Goal: Check status: Check status

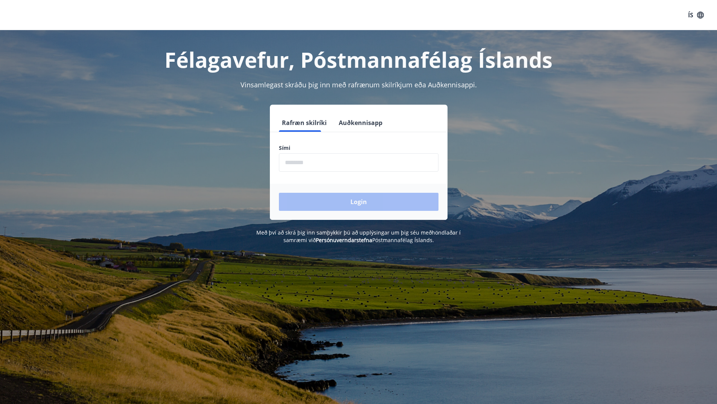
click at [375, 165] on input "phone" at bounding box center [359, 162] width 160 height 18
click at [347, 169] on input "phone" at bounding box center [359, 162] width 160 height 18
type input "********"
click at [346, 201] on button "Login" at bounding box center [359, 202] width 160 height 18
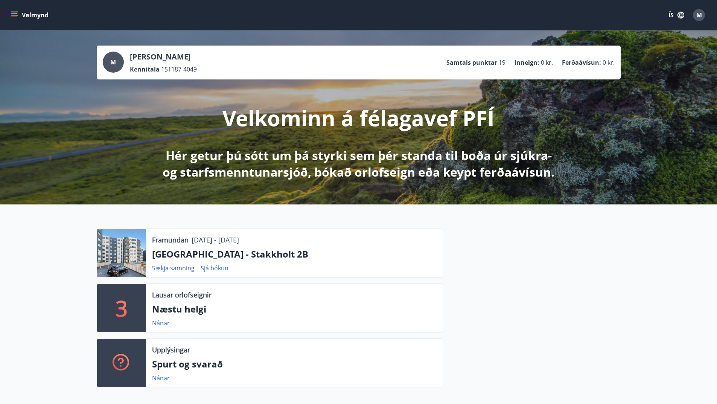
click at [31, 14] on button "Valmynd" at bounding box center [30, 15] width 43 height 14
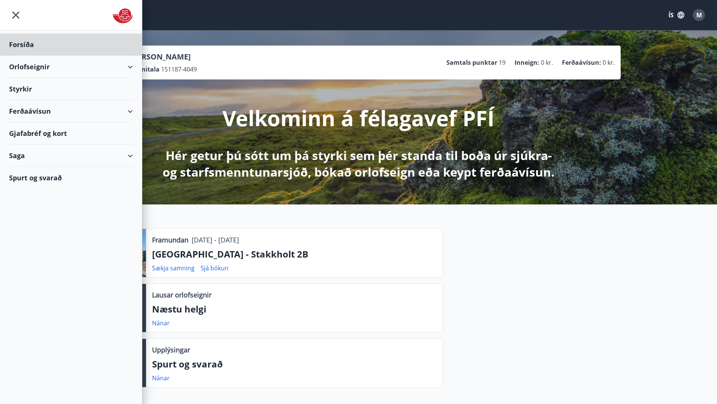
click at [26, 89] on div "Styrkir" at bounding box center [71, 89] width 124 height 22
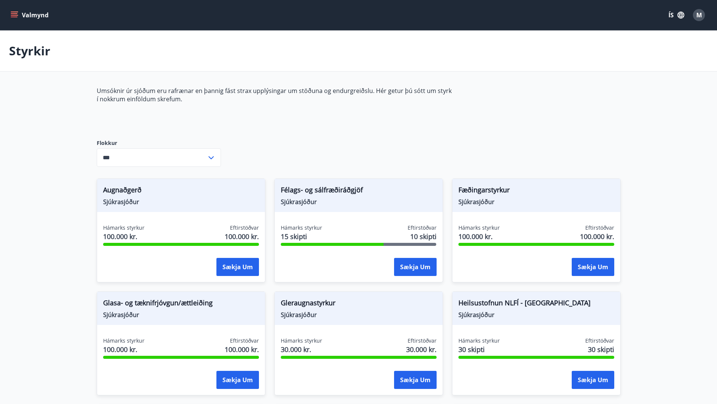
click at [249, 157] on div "Umsóknir úr sjóðum eru rafrænar en þannig fást strax upplýsingar um stöðuna og …" at bounding box center [359, 359] width 524 height 544
drag, startPoint x: 280, startPoint y: 189, endPoint x: 395, endPoint y: 188, distance: 115.2
click at [395, 188] on div "Félags- og sálfræðiráðgjöf Sjúkrasjóður" at bounding box center [359, 195] width 168 height 33
click at [395, 188] on span "Félags- og sálfræðiráðgjöf" at bounding box center [359, 191] width 156 height 13
drag, startPoint x: 285, startPoint y: 229, endPoint x: 331, endPoint y: 230, distance: 45.6
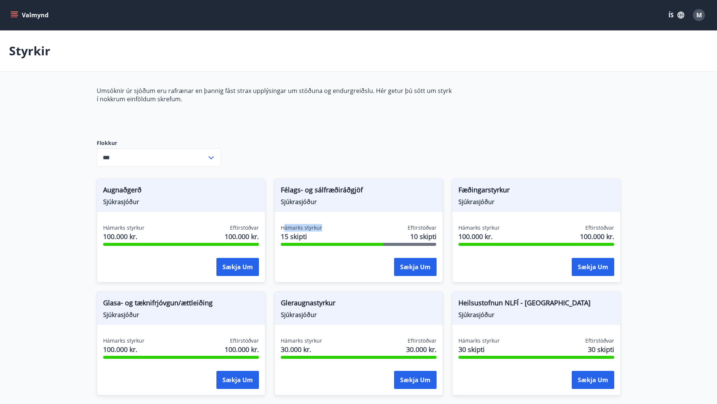
click at [331, 230] on div "Hámarks styrkur 15 skipti Eftirstöðvar 10 skipti" at bounding box center [359, 233] width 156 height 19
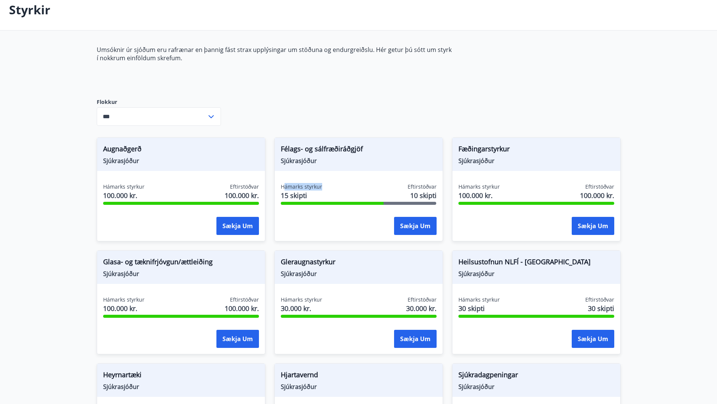
scroll to position [75, 0]
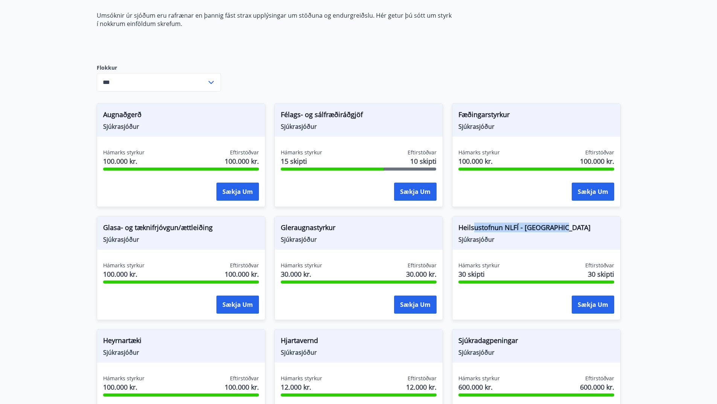
drag, startPoint x: 562, startPoint y: 221, endPoint x: 473, endPoint y: 230, distance: 89.3
click at [473, 230] on div "Heilsustofnun NLFÍ - Heilsuhótel Sjúkrasjóður" at bounding box center [537, 233] width 168 height 33
click at [473, 230] on span "Heilsustofnun NLFÍ - Heilsuhótel" at bounding box center [537, 229] width 156 height 13
drag, startPoint x: 293, startPoint y: 226, endPoint x: 364, endPoint y: 230, distance: 70.6
click at [363, 230] on span "Gleraugnastyrkur" at bounding box center [359, 229] width 156 height 13
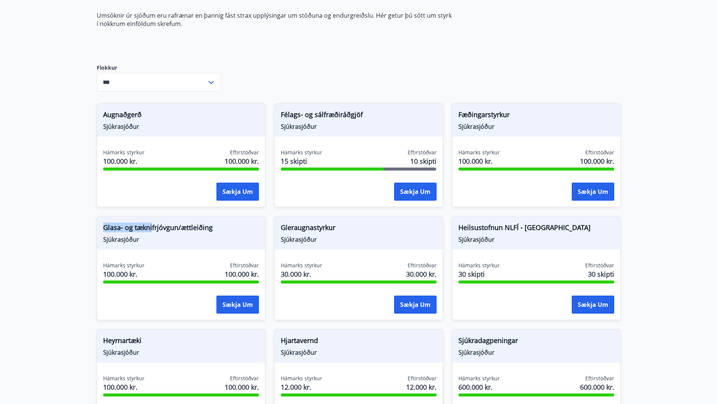
drag, startPoint x: 99, startPoint y: 229, endPoint x: 164, endPoint y: 229, distance: 65.2
click at [162, 229] on div "Glasa- og tæknifrjóvgun/ættleiðing Sjúkrasjóður" at bounding box center [181, 233] width 168 height 33
click at [164, 229] on span "Glasa- og tæknifrjóvgun/ættleiðing" at bounding box center [181, 229] width 156 height 13
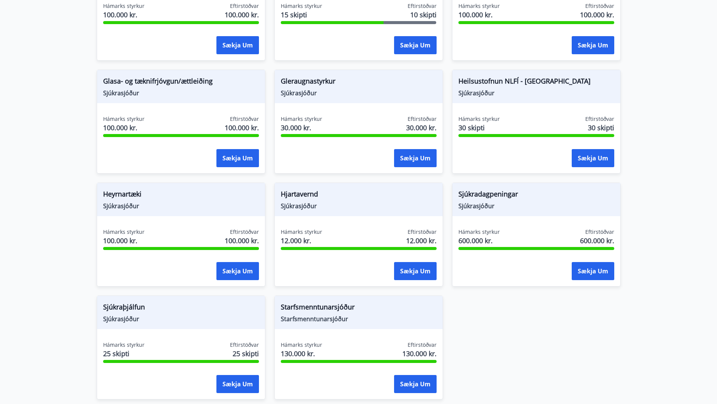
scroll to position [226, 0]
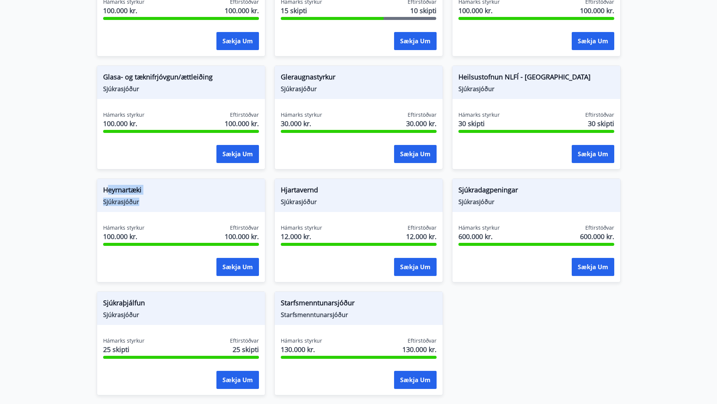
drag, startPoint x: 134, startPoint y: 188, endPoint x: 160, endPoint y: 207, distance: 33.1
click at [160, 207] on div "Heyrnartæki Sjúkrasjóður" at bounding box center [181, 195] width 168 height 33
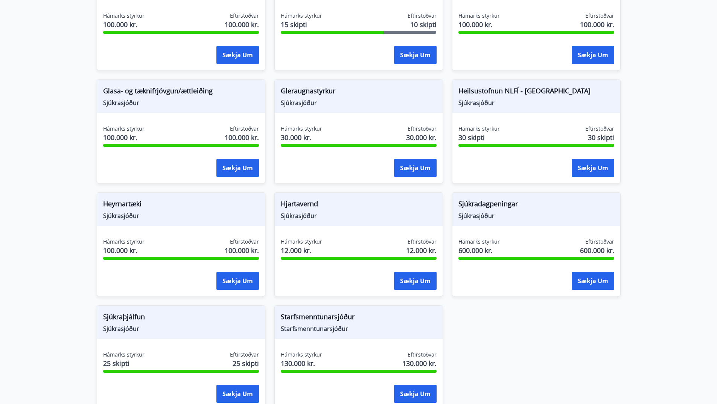
scroll to position [290, 0]
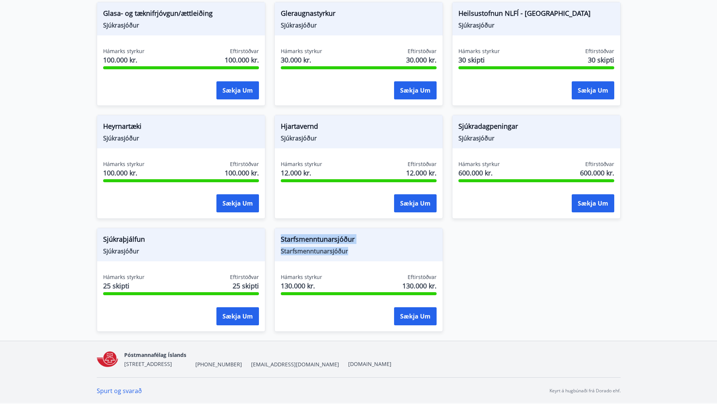
drag, startPoint x: 279, startPoint y: 237, endPoint x: 370, endPoint y: 253, distance: 92.9
click at [370, 253] on div "Starfsmenntunarsjóður Starfsmenntunarsjóður" at bounding box center [359, 244] width 168 height 33
click at [370, 253] on span "Starfsmenntunarsjóður" at bounding box center [359, 251] width 156 height 8
drag, startPoint x: 104, startPoint y: 238, endPoint x: 151, endPoint y: 252, distance: 48.3
click at [151, 252] on div "Sjúkraþjálfun Sjúkrasjóður" at bounding box center [181, 244] width 168 height 33
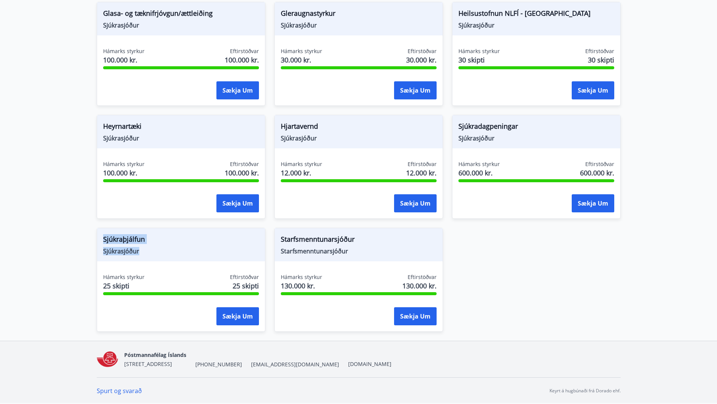
click at [151, 252] on span "Sjúkrasjóður" at bounding box center [181, 251] width 156 height 8
click at [658, 115] on main "Styrkir Umsóknir úr sjóðum eru rafrænar en þannig fást strax upplýsingar um stö…" at bounding box center [358, 41] width 717 height 600
drag, startPoint x: 362, startPoint y: 240, endPoint x: 275, endPoint y: 241, distance: 86.3
click at [275, 241] on div "Starfsmenntunarsjóður Starfsmenntunarsjóður" at bounding box center [359, 244] width 168 height 33
click at [320, 247] on span "Starfsmenntunarsjóður" at bounding box center [359, 251] width 156 height 8
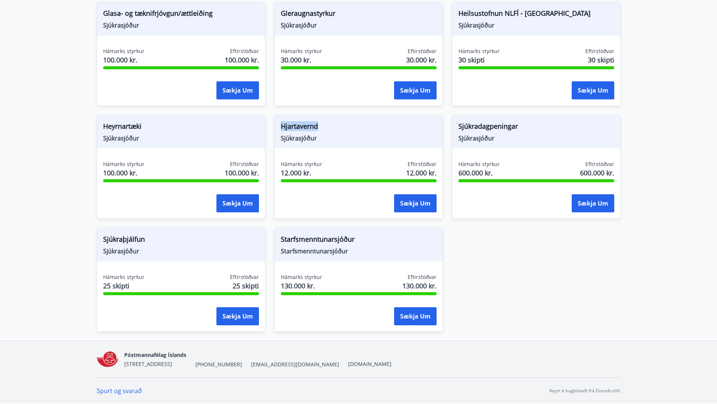
drag, startPoint x: 281, startPoint y: 124, endPoint x: 326, endPoint y: 141, distance: 48.3
click at [321, 136] on div "Hjartavernd Sjúkrasjóður" at bounding box center [359, 131] width 168 height 33
click at [326, 141] on span "Sjúkrasjóður" at bounding box center [359, 138] width 156 height 8
drag, startPoint x: 95, startPoint y: 124, endPoint x: 183, endPoint y: 141, distance: 89.7
click at [183, 140] on div "Heyrnartæki Sjúkrasjóður Hámarks styrkur 100.000 kr. Eftirstöðvar 100.000 kr. S…" at bounding box center [177, 162] width 178 height 113
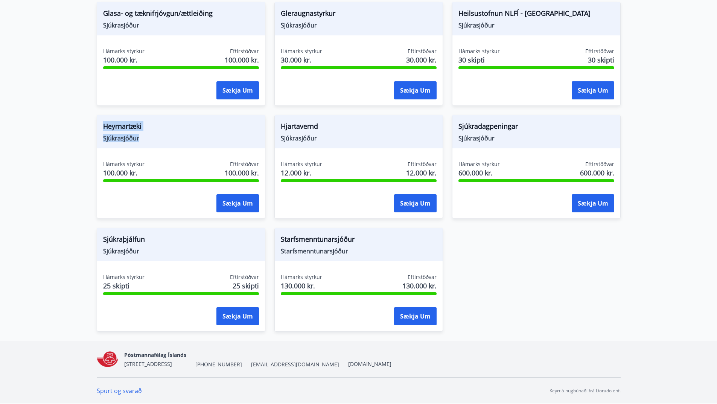
click at [183, 141] on span "Sjúkrasjóður" at bounding box center [181, 138] width 156 height 8
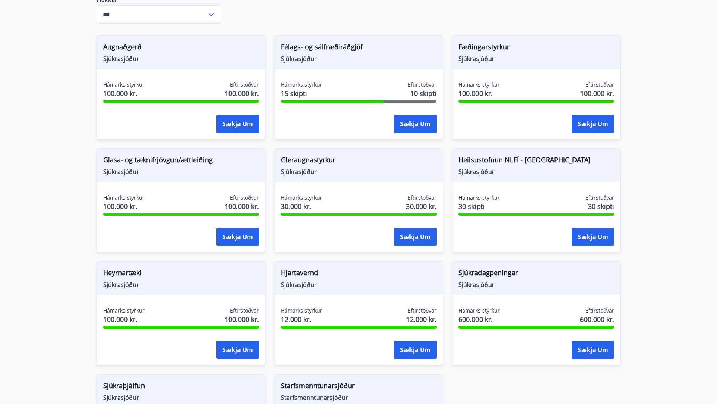
scroll to position [139, 0]
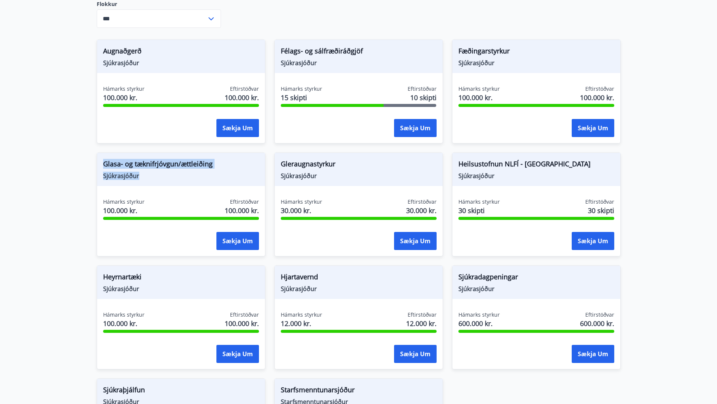
drag, startPoint x: 102, startPoint y: 157, endPoint x: 226, endPoint y: 178, distance: 126.0
click at [227, 178] on div "Glasa- og tæknifrjóvgun/ættleiðing Sjúkrasjóður" at bounding box center [181, 169] width 168 height 33
click at [226, 179] on span "Sjúkrasjóður" at bounding box center [181, 176] width 156 height 8
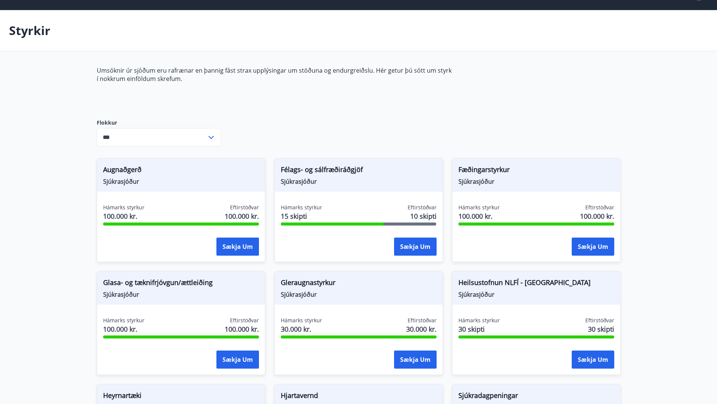
scroll to position [0, 0]
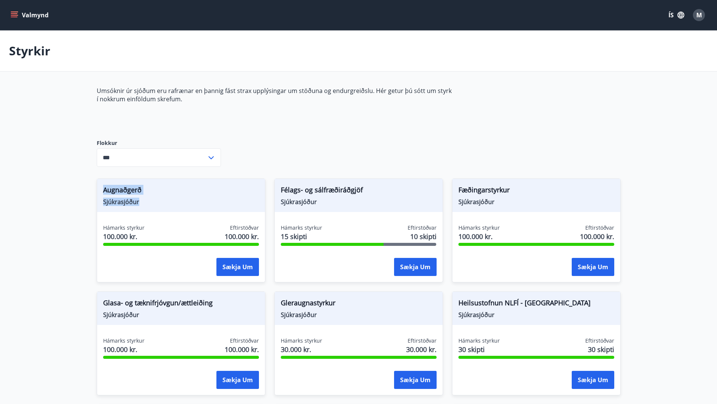
drag, startPoint x: 139, startPoint y: 190, endPoint x: 154, endPoint y: 206, distance: 22.4
click at [154, 206] on div "Augnaðgerð Sjúkrasjóður" at bounding box center [181, 195] width 168 height 33
drag, startPoint x: 154, startPoint y: 206, endPoint x: 220, endPoint y: 200, distance: 65.8
click at [155, 206] on div "Augnaðgerð Sjúkrasjóður" at bounding box center [181, 195] width 168 height 33
drag, startPoint x: 314, startPoint y: 189, endPoint x: 328, endPoint y: 201, distance: 18.1
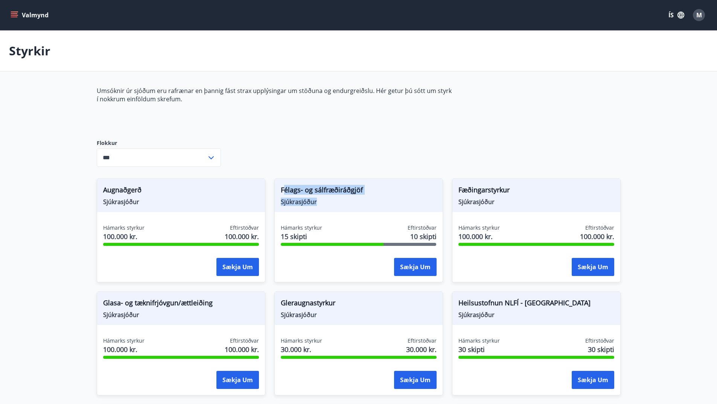
click at [328, 201] on div "Félags- og sálfræðiráðgjöf Sjúkrasjóður" at bounding box center [359, 195] width 168 height 33
drag, startPoint x: 461, startPoint y: 191, endPoint x: 492, endPoint y: 191, distance: 30.9
click at [492, 191] on span "Fæðingarstyrkur" at bounding box center [537, 191] width 156 height 13
click at [519, 189] on span "Fæðingarstyrkur" at bounding box center [537, 191] width 156 height 13
click at [467, 189] on span "Fæðingarstyrkur" at bounding box center [537, 191] width 156 height 13
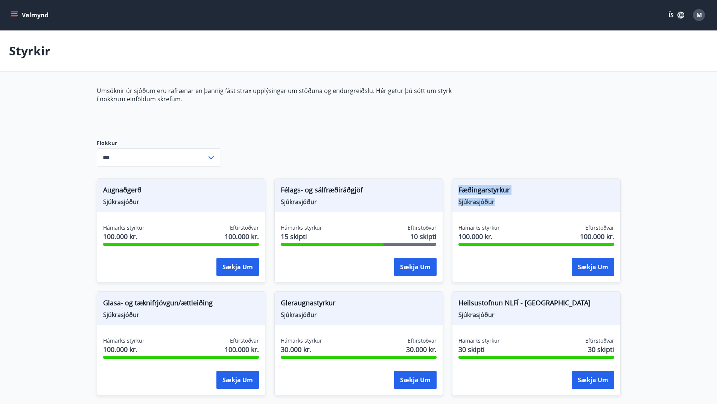
drag, startPoint x: 467, startPoint y: 189, endPoint x: 470, endPoint y: 200, distance: 11.2
click at [470, 200] on div "Fæðingarstyrkur Sjúkrasjóður" at bounding box center [537, 195] width 168 height 33
click at [470, 200] on span "Sjúkrasjóður" at bounding box center [537, 202] width 156 height 8
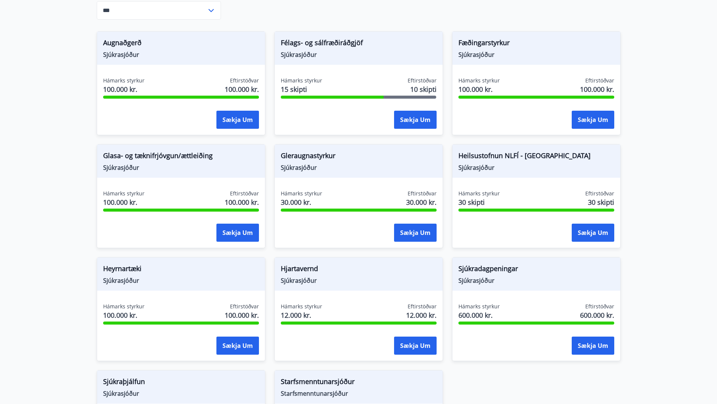
scroll to position [188, 0]
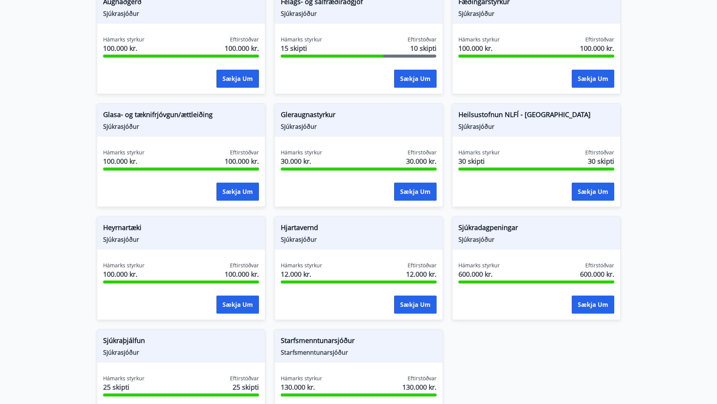
click at [301, 116] on span "Gleraugnastyrkur" at bounding box center [359, 116] width 156 height 13
drag, startPoint x: 301, startPoint y: 116, endPoint x: 301, endPoint y: 134, distance: 18.1
click at [301, 134] on div "Gleraugnastyrkur Sjúkrasjóður" at bounding box center [359, 120] width 168 height 33
click at [465, 113] on span "Heilsustofnun NLFÍ - Heilsuhótel" at bounding box center [537, 116] width 156 height 13
drag, startPoint x: 465, startPoint y: 113, endPoint x: 500, endPoint y: 130, distance: 38.9
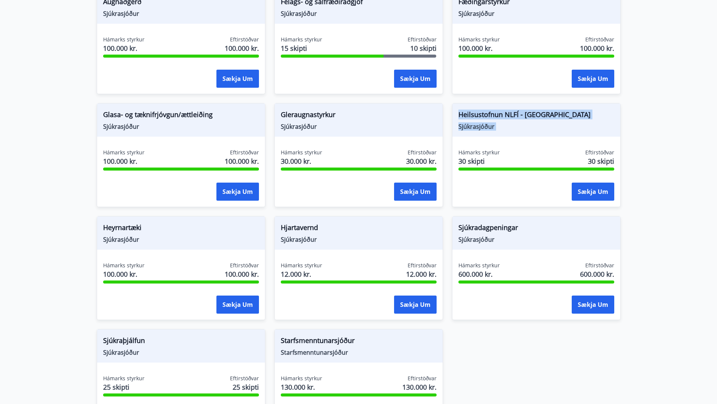
click at [500, 130] on div "Heilsustofnun NLFÍ - Heilsuhótel Sjúkrasjóður" at bounding box center [537, 120] width 168 height 33
click at [500, 130] on span "Sjúkrasjóður" at bounding box center [537, 126] width 156 height 8
drag, startPoint x: 477, startPoint y: 234, endPoint x: 467, endPoint y: 228, distance: 11.5
click at [467, 228] on div "Sjúkradagpeningar Sjúkrasjóður" at bounding box center [537, 233] width 168 height 33
drag, startPoint x: 104, startPoint y: 229, endPoint x: 179, endPoint y: 238, distance: 75.9
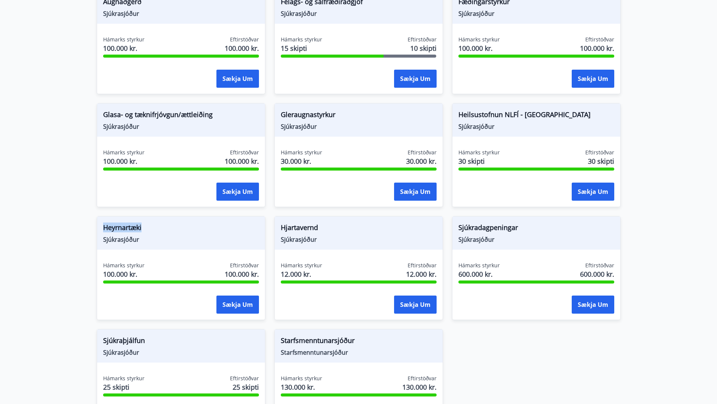
click at [176, 237] on div "Heyrnartæki Sjúkrasjóður" at bounding box center [181, 233] width 168 height 33
click at [179, 238] on span "Sjúkrasjóður" at bounding box center [181, 239] width 156 height 8
click at [249, 246] on div "Heyrnartæki Sjúkrasjóður" at bounding box center [181, 233] width 168 height 33
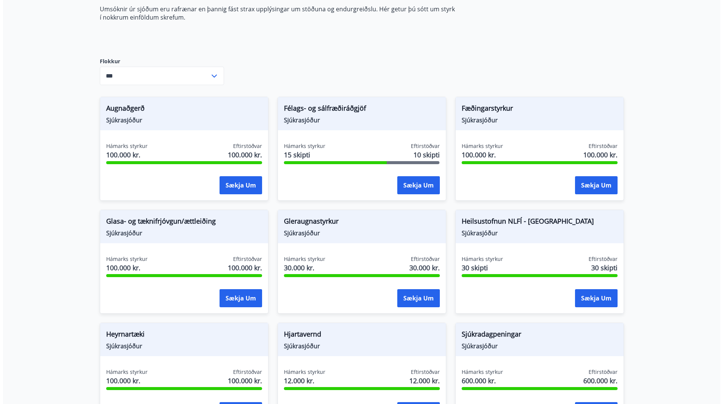
scroll to position [0, 0]
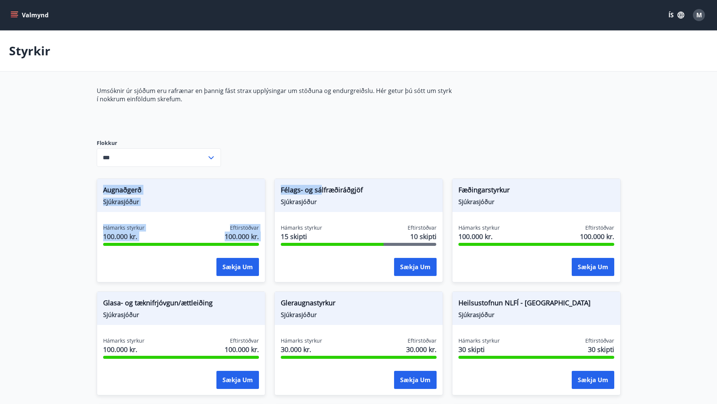
drag, startPoint x: 189, startPoint y: 189, endPoint x: 321, endPoint y: 190, distance: 131.8
click at [321, 190] on div "Augnaðgerð Sjúkrasjóður Hámarks styrkur 100.000 kr. Eftirstöðvar 100.000 kr. Sæ…" at bounding box center [354, 395] width 533 height 452
click at [322, 190] on span "Félags- og sálfræðiráðgjöf" at bounding box center [359, 191] width 156 height 13
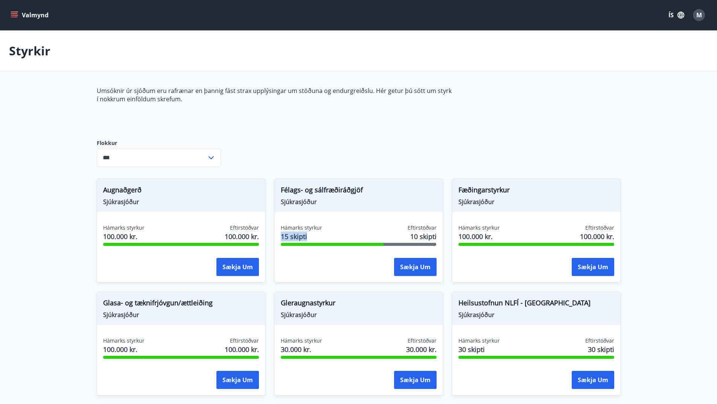
drag, startPoint x: 276, startPoint y: 233, endPoint x: 347, endPoint y: 234, distance: 70.8
click at [347, 234] on div "Hámarks styrkur 15 skipti Eftirstöðvar 10 skipti Sækja um" at bounding box center [359, 251] width 168 height 55
click at [451, 238] on div "Augnaðgerð Sjúkrasjóður Hámarks styrkur 100.000 kr. Eftirstöðvar 100.000 kr. Sæ…" at bounding box center [354, 395] width 533 height 452
drag, startPoint x: 405, startPoint y: 228, endPoint x: 438, endPoint y: 231, distance: 32.9
click at [438, 231] on div "Hámarks styrkur 15 skipti Eftirstöðvar 10 skipti Sækja um" at bounding box center [359, 251] width 168 height 55
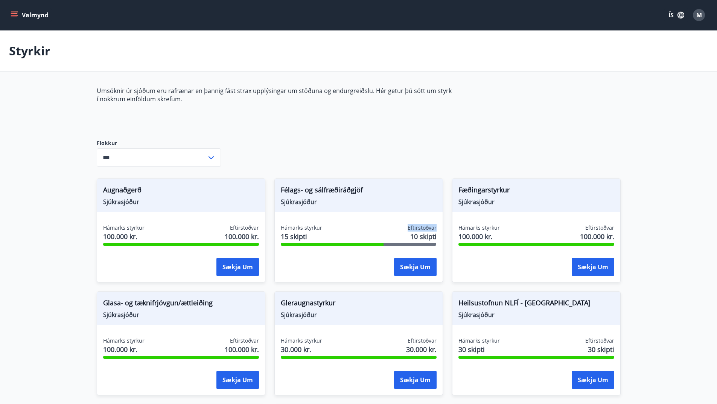
click at [438, 231] on div "Hámarks styrkur 15 skipti Eftirstöðvar 10 skipti Sækja um" at bounding box center [359, 251] width 168 height 55
click at [447, 267] on div "Fæðingarstyrkur Sjúkrasjóður Hámarks styrkur 100.000 kr. Eftirstöðvar 100.000 k…" at bounding box center [532, 225] width 178 height 113
click at [411, 272] on button "Sækja um" at bounding box center [415, 267] width 43 height 18
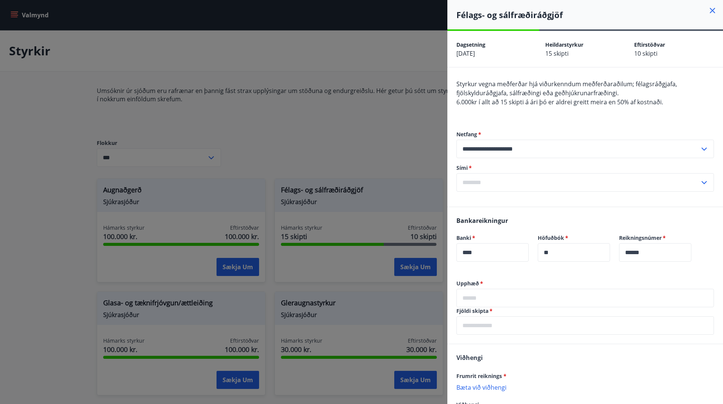
click at [708, 11] on icon at bounding box center [712, 10] width 9 height 9
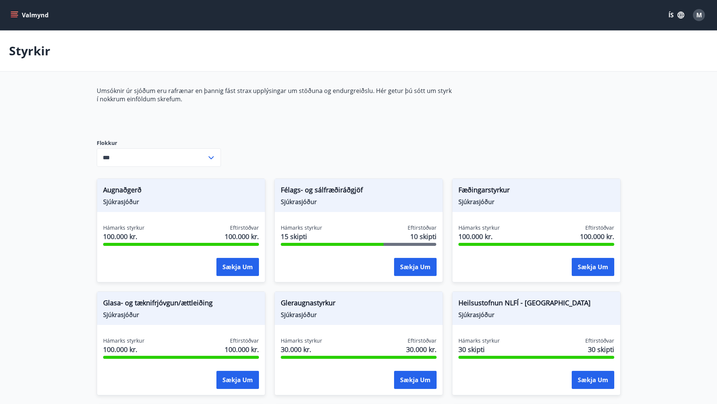
click at [533, 137] on div "Umsóknir úr sjóðum eru rafrænar en þannig fást strax upplýsingar um stöðuna og …" at bounding box center [359, 359] width 524 height 544
click at [20, 11] on button "Valmynd" at bounding box center [30, 15] width 43 height 14
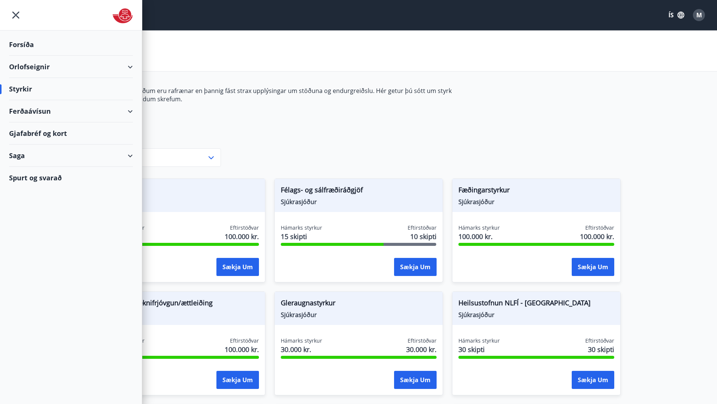
click at [132, 154] on div "Saga" at bounding box center [71, 156] width 124 height 22
click at [16, 154] on div "Saga" at bounding box center [71, 156] width 124 height 22
click at [29, 160] on div "Saga" at bounding box center [71, 156] width 124 height 22
click at [34, 206] on div "Umsóknir" at bounding box center [71, 206] width 112 height 16
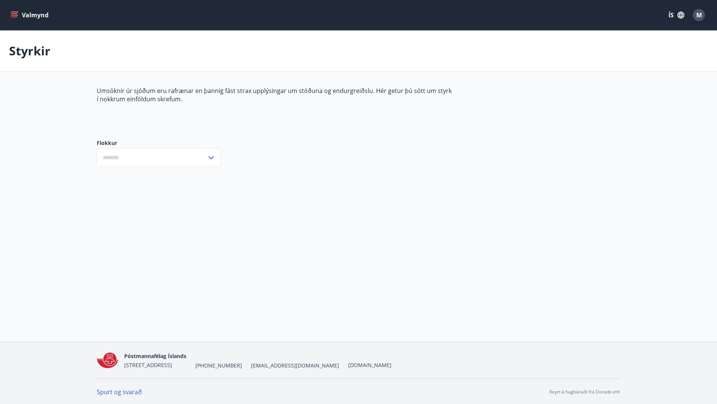
type input "***"
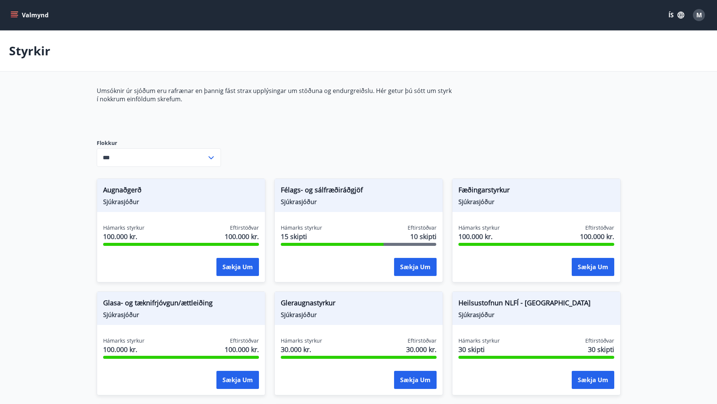
click at [18, 11] on button "Valmynd" at bounding box center [30, 15] width 43 height 14
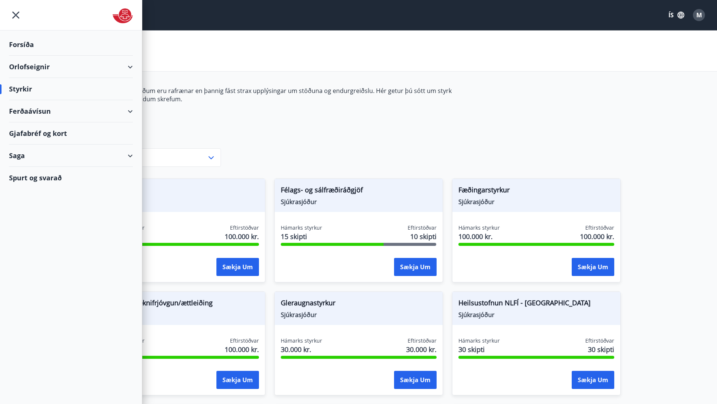
click at [58, 156] on div "Saga" at bounding box center [71, 156] width 124 height 22
click at [37, 248] on div "Styrkjasaga" at bounding box center [71, 254] width 112 height 16
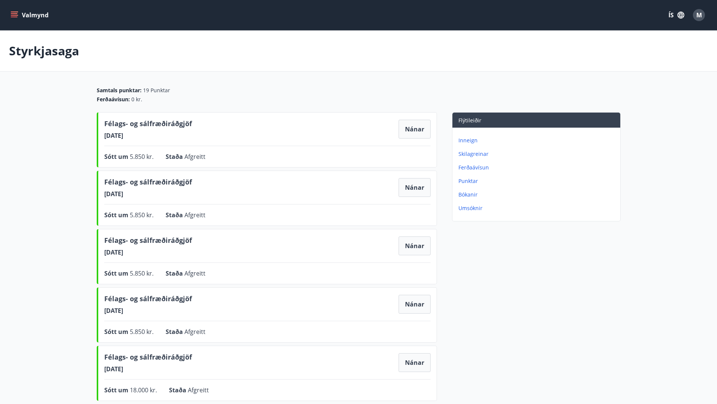
drag, startPoint x: 104, startPoint y: 182, endPoint x: 215, endPoint y: 197, distance: 112.9
click at [215, 197] on div "Félags- og sálfræðiráðgjöf 22.04.2025 Nánar Sótt um 5.850 kr. Staða Afgreitt Ná…" at bounding box center [267, 198] width 340 height 55
click at [215, 197] on div "Félags- og sálfræðiráðgjöf 22.04.2025 Nánar" at bounding box center [267, 187] width 327 height 21
drag, startPoint x: 100, startPoint y: 122, endPoint x: 193, endPoint y: 140, distance: 94.9
click at [193, 140] on div "Félags- og sálfræðiráðgjöf 27.04.2025 Nánar Sótt um 5.850 kr. Staða Afgreitt Ná…" at bounding box center [267, 139] width 340 height 55
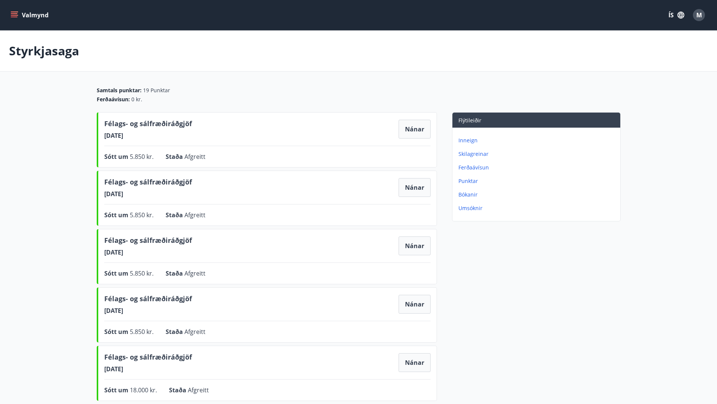
click at [193, 140] on div "Félags- og sálfræðiráðgjöf 27.04.2025 Nánar Sótt um 5.850 kr. Staða Afgreitt Ná…" at bounding box center [267, 139] width 340 height 55
drag, startPoint x: 105, startPoint y: 180, endPoint x: 183, endPoint y: 195, distance: 79.3
click at [183, 194] on div "Félags- og sálfræðiráðgjöf 22.04.2025" at bounding box center [148, 187] width 88 height 21
click at [183, 196] on span "22.04.2025" at bounding box center [148, 194] width 88 height 8
drag, startPoint x: 128, startPoint y: 214, endPoint x: 208, endPoint y: 221, distance: 80.2
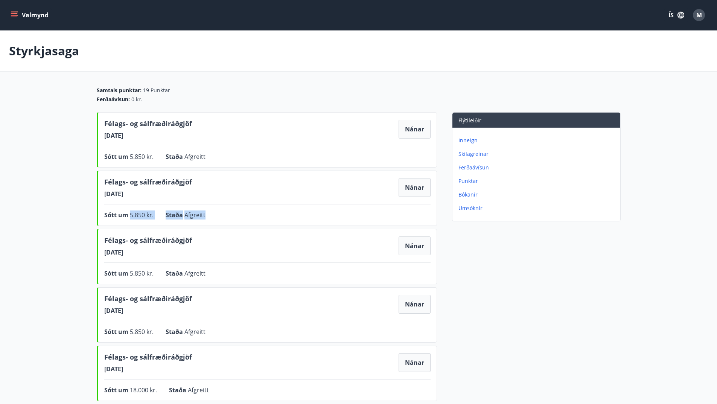
click at [207, 221] on div "Félags- og sálfræðiráðgjöf 22.04.2025 Nánar Sótt um 5.850 kr. Staða Afgreitt Ná…" at bounding box center [267, 198] width 340 height 55
drag, startPoint x: 213, startPoint y: 220, endPoint x: 219, endPoint y: 219, distance: 5.7
click at [214, 220] on div "Félags- og sálfræðiráðgjöf 22.04.2025 Nánar Sótt um 5.850 kr. Staða Afgreitt Ná…" at bounding box center [267, 198] width 340 height 55
click at [222, 279] on div "Félags- og sálfræðiráðgjöf 16.02.2025 Nánar Sótt um 5.850 kr. Staða Afgreitt Ná…" at bounding box center [267, 256] width 340 height 55
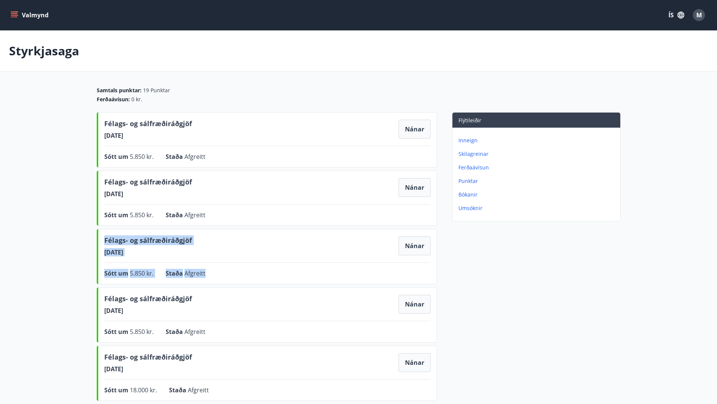
drag, startPoint x: 120, startPoint y: 240, endPoint x: 213, endPoint y: 279, distance: 100.4
click at [211, 279] on div "Félags- og sálfræðiráðgjöf 16.02.2025 Nánar Sótt um 5.850 kr. Staða Afgreitt Ná…" at bounding box center [267, 256] width 340 height 55
drag, startPoint x: 218, startPoint y: 277, endPoint x: 223, endPoint y: 272, distance: 7.2
click at [218, 277] on div "Sótt um 5.850 kr. Staða Afgreitt Nánar" at bounding box center [267, 273] width 327 height 9
click at [267, 200] on div "Félags- og sálfræðiráðgjöf 22.04.2025 Nánar Sótt um 5.850 kr. Staða Afgreitt Ná…" at bounding box center [267, 198] width 340 height 55
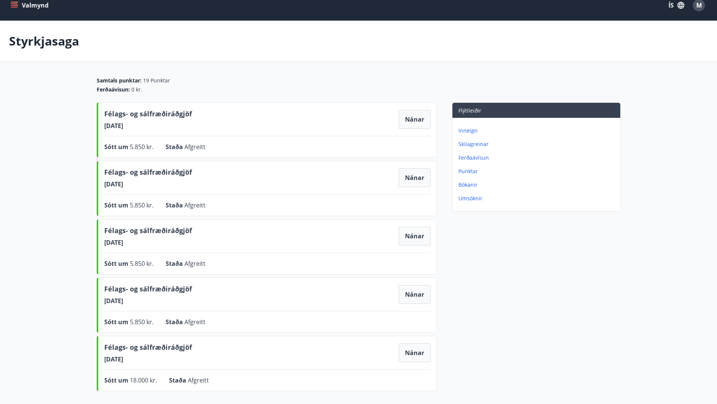
scroll to position [93, 0]
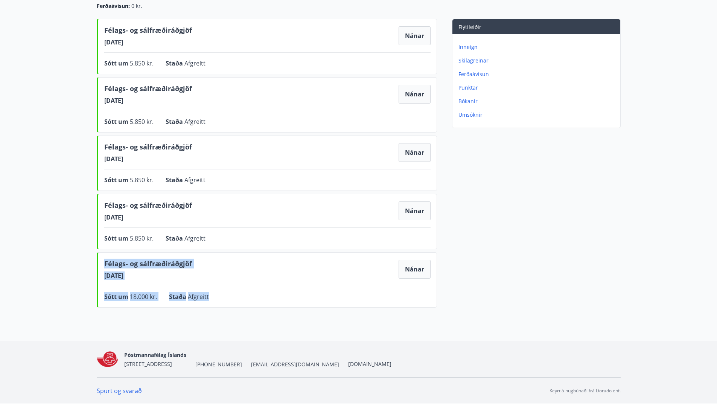
drag, startPoint x: 103, startPoint y: 261, endPoint x: 235, endPoint y: 303, distance: 138.6
click at [237, 303] on div "Félags- og sálfræðiráðgjöf 25.01.2025 Nánar Sótt um 18.000 kr. Staða Afgreitt N…" at bounding box center [267, 279] width 340 height 55
click at [235, 303] on div "Félags- og sálfræðiráðgjöf 25.01.2025 Nánar Sótt um 18.000 kr. Staða Afgreitt N…" at bounding box center [267, 279] width 340 height 55
click at [416, 273] on button "Nánar" at bounding box center [415, 269] width 32 height 19
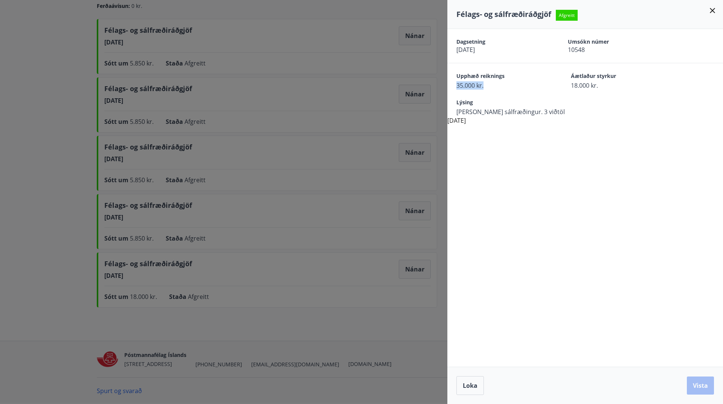
drag, startPoint x: 452, startPoint y: 85, endPoint x: 503, endPoint y: 87, distance: 51.3
click at [503, 87] on div "Upphæð reiknings 35.000 kr. Áætlaður styrkur 18.000 kr." at bounding box center [585, 76] width 276 height 26
click at [503, 87] on span "35.000 kr." at bounding box center [500, 85] width 88 height 8
click at [712, 12] on icon at bounding box center [712, 10] width 9 height 9
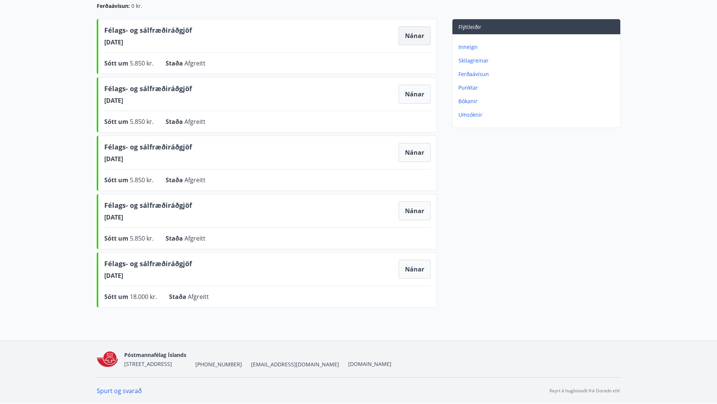
click at [419, 37] on button "Nánar" at bounding box center [415, 35] width 32 height 19
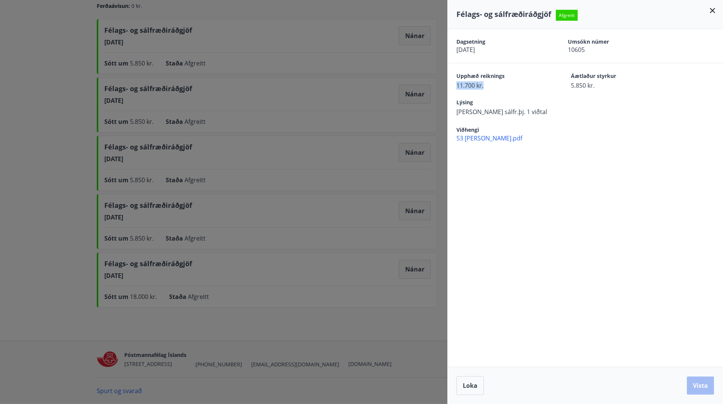
drag, startPoint x: 488, startPoint y: 85, endPoint x: 521, endPoint y: 85, distance: 33.1
click at [521, 85] on div "Upphæð reiknings 11.700 kr. Áætlaður styrkur 5.850 kr." at bounding box center [585, 76] width 276 height 26
click at [521, 85] on span "11.700 kr." at bounding box center [500, 85] width 88 height 8
drag, startPoint x: 673, startPoint y: 85, endPoint x: 692, endPoint y: 85, distance: 18.8
click at [692, 85] on div "Upphæð reiknings 11.700 kr. Áætlaður styrkur 5.850 kr." at bounding box center [589, 80] width 267 height 17
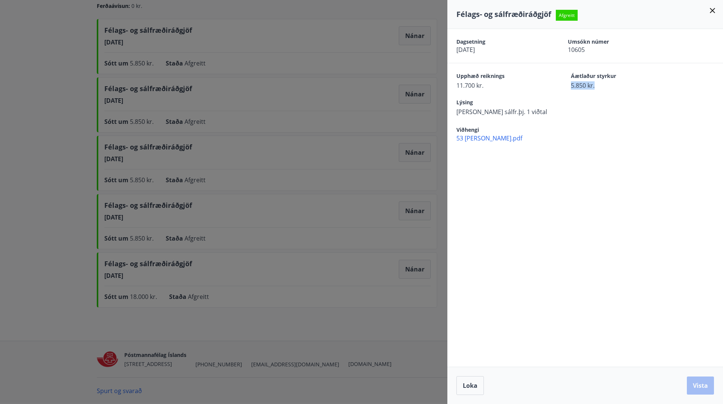
click at [660, 85] on div "Upphæð reiknings 11.700 kr. Áætlaður styrkur 5.850 kr." at bounding box center [589, 80] width 267 height 17
drag, startPoint x: 452, startPoint y: 115, endPoint x: 584, endPoint y: 114, distance: 131.8
click at [584, 114] on div "Lýsing Marzia Menotti sálfr.þj. 1 viðtal" at bounding box center [585, 103] width 276 height 26
click at [584, 114] on div "Lýsing Marzia Menotti sálfr.þj. 1 viðtal" at bounding box center [589, 107] width 267 height 17
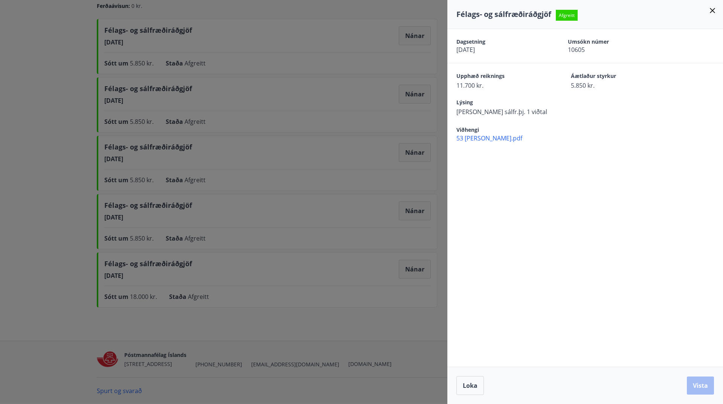
click at [472, 139] on span "53 AGAZZI.pdf" at bounding box center [589, 138] width 267 height 8
click at [712, 10] on icon at bounding box center [712, 10] width 5 height 5
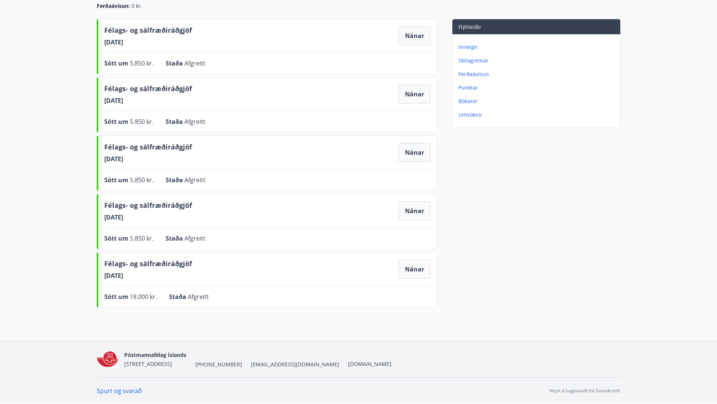
click at [594, 182] on div "Flýtileiðir Inneign Skilagreinar Ferðaávísun Punktar Bókanir Umsóknir" at bounding box center [529, 165] width 184 height 292
drag, startPoint x: 118, startPoint y: 149, endPoint x: 183, endPoint y: 169, distance: 68.0
click at [183, 169] on div "Félags- og sálfræðiráðgjöf 16.02.2025 Nánar Sótt um 5.850 kr. Staða Afgreitt Ná…" at bounding box center [267, 163] width 340 height 55
click at [184, 165] on div "Félags- og sálfræðiráðgjöf 16.02.2025 Nánar Sótt um 5.850 kr. Staða Afgreitt Ná…" at bounding box center [267, 163] width 340 height 55
click at [142, 98] on span "22.04.2025" at bounding box center [148, 100] width 88 height 8
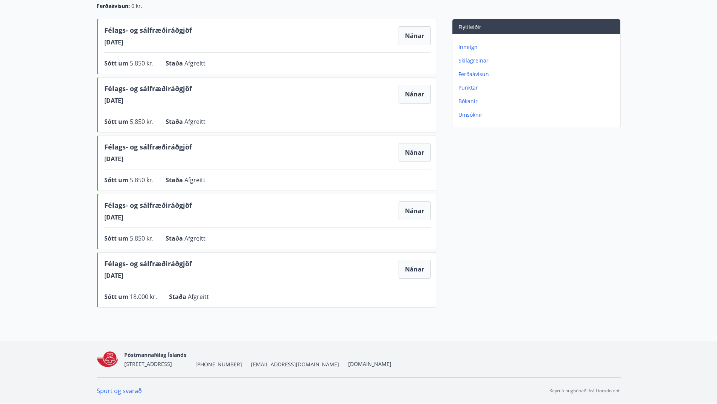
drag, startPoint x: 147, startPoint y: 37, endPoint x: 164, endPoint y: 41, distance: 17.3
click at [161, 40] on span "27.04.2025" at bounding box center [148, 42] width 88 height 8
click at [175, 43] on span "27.04.2025" at bounding box center [148, 42] width 88 height 8
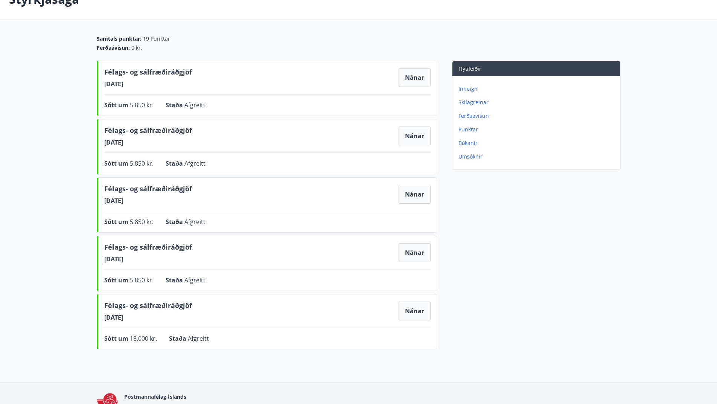
scroll to position [0, 0]
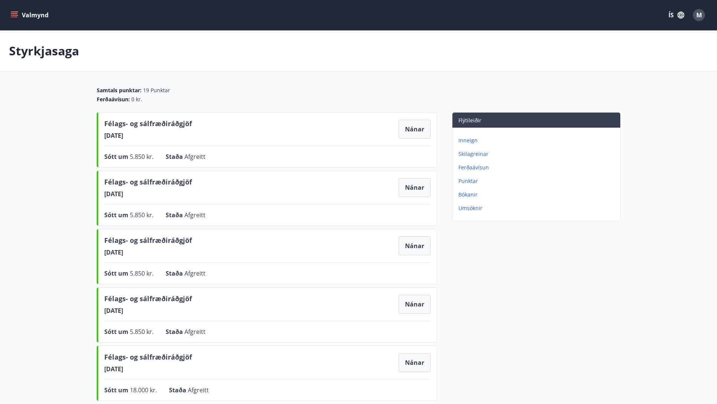
drag, startPoint x: 302, startPoint y: 125, endPoint x: 298, endPoint y: 136, distance: 11.7
click at [301, 128] on div "Félags- og sálfræðiráðgjöf 27.04.2025 Nánar" at bounding box center [267, 129] width 327 height 21
drag, startPoint x: 128, startPoint y: 124, endPoint x: 212, endPoint y: 130, distance: 83.8
click at [212, 130] on div "Félags- og sálfræðiráðgjöf 27.04.2025 Nánar" at bounding box center [267, 129] width 327 height 21
click at [213, 130] on div "Félags- og sálfræðiráðgjöf 27.04.2025 Nánar" at bounding box center [267, 129] width 327 height 21
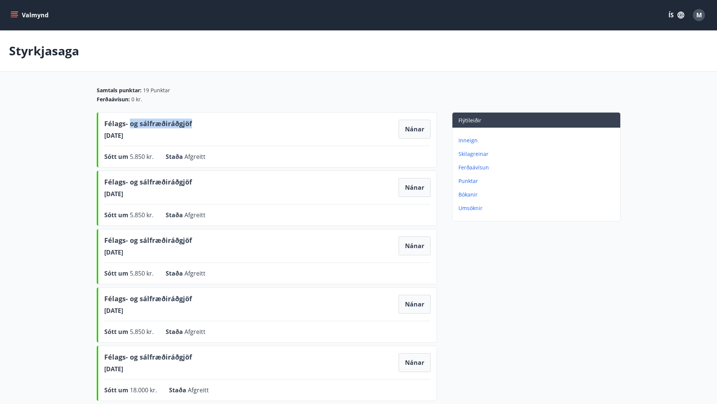
drag, startPoint x: 148, startPoint y: 134, endPoint x: 97, endPoint y: 120, distance: 53.1
click at [97, 120] on div "Félags- og sálfræðiráðgjöf 27.04.2025 Nánar Sótt um 5.850 kr. Staða Afgreitt Ná…" at bounding box center [267, 139] width 340 height 55
click at [113, 120] on span "Félags- og sálfræðiráðgjöf" at bounding box center [148, 125] width 88 height 13
drag, startPoint x: 113, startPoint y: 120, endPoint x: 148, endPoint y: 137, distance: 39.1
click at [148, 137] on div "Félags- og sálfræðiráðgjöf 27.04.2025" at bounding box center [148, 129] width 88 height 21
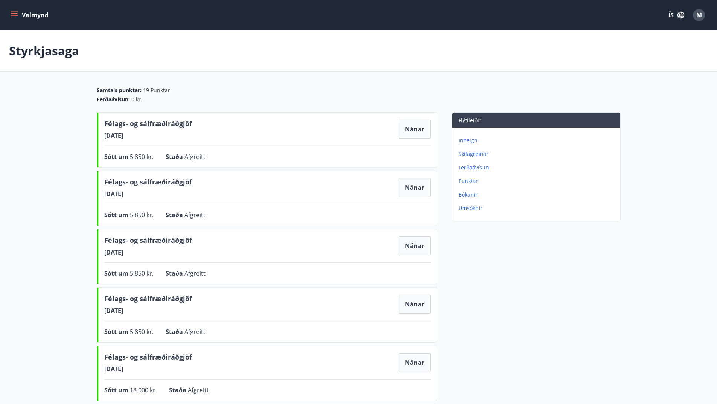
click at [148, 137] on span "27.04.2025" at bounding box center [148, 135] width 88 height 8
click at [107, 180] on span "Félags- og sálfræðiráðgjöf" at bounding box center [148, 183] width 88 height 13
drag, startPoint x: 107, startPoint y: 180, endPoint x: 151, endPoint y: 202, distance: 50.0
click at [151, 202] on div "Félags- og sálfræðiráðgjöf 22.04.2025 Nánar Sótt um 5.850 kr. Staða Afgreitt Ná…" at bounding box center [267, 198] width 340 height 55
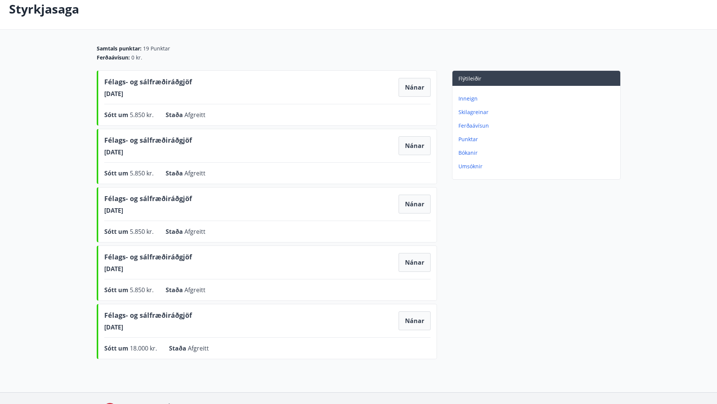
scroll to position [18, 0]
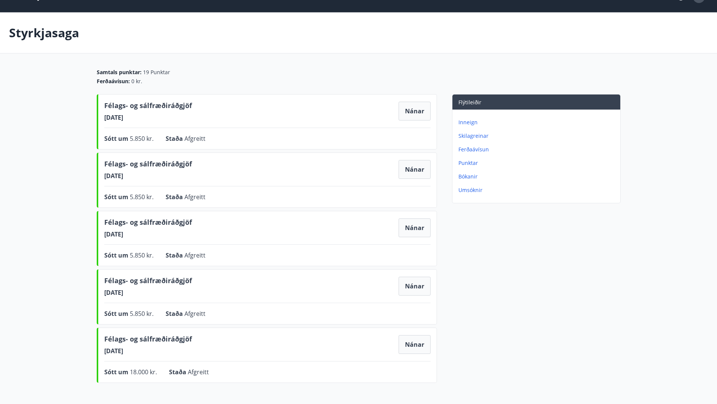
click at [179, 303] on div "Félags- og sálfræðiráðgjöf 16.02.2025 Nánar Sótt um 5.850 kr. Staða Afgreitt Ná…" at bounding box center [267, 296] width 340 height 55
drag, startPoint x: 133, startPoint y: 313, endPoint x: 228, endPoint y: 314, distance: 95.7
click at [228, 314] on div "Sótt um 5.850 kr. Staða Afgreitt Nánar" at bounding box center [267, 313] width 327 height 9
click at [412, 288] on button "Nánar" at bounding box center [415, 286] width 32 height 19
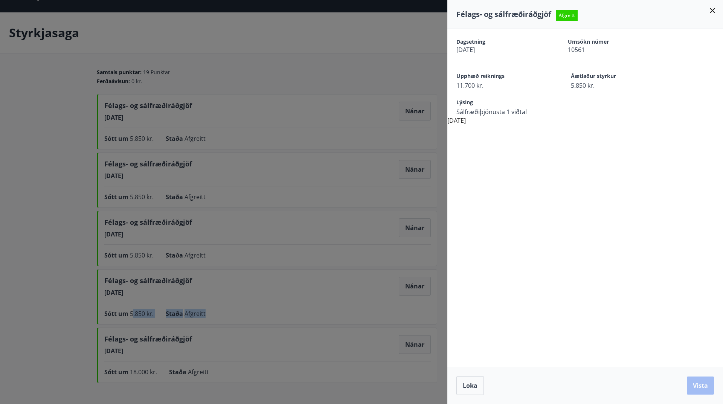
drag, startPoint x: 453, startPoint y: 87, endPoint x: 617, endPoint y: 135, distance: 171.2
click at [617, 135] on div "Dagsetning 16.02.2025 Umsókn númer 10561 Upphæð reiknings 11.700 kr. Áætlaður s…" at bounding box center [585, 198] width 276 height 338
click at [616, 137] on div "Dagsetning 16.02.2025 Umsókn númer 10561 Upphæð reiknings 11.700 kr. Áætlaður s…" at bounding box center [585, 198] width 276 height 338
click at [713, 12] on icon at bounding box center [712, 10] width 9 height 9
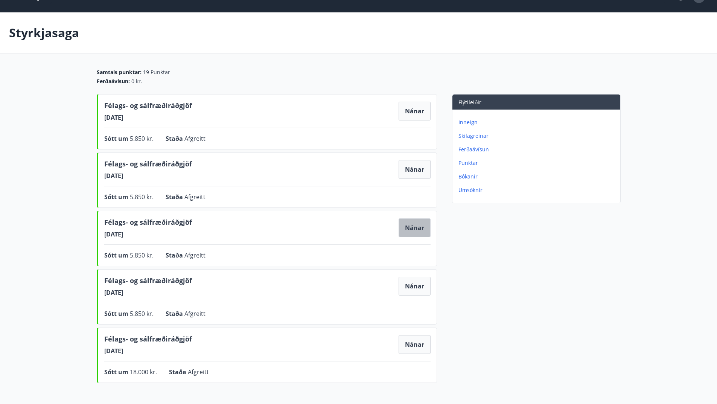
click at [406, 225] on button "Nánar" at bounding box center [415, 227] width 32 height 19
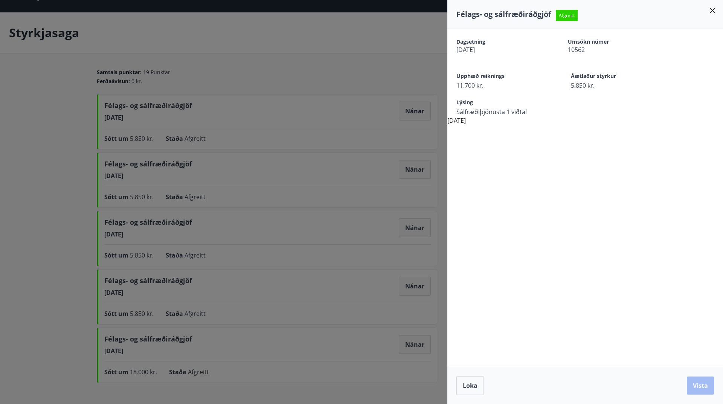
drag, startPoint x: 712, startPoint y: 9, endPoint x: 533, endPoint y: 82, distance: 192.7
click at [711, 9] on icon at bounding box center [712, 10] width 9 height 9
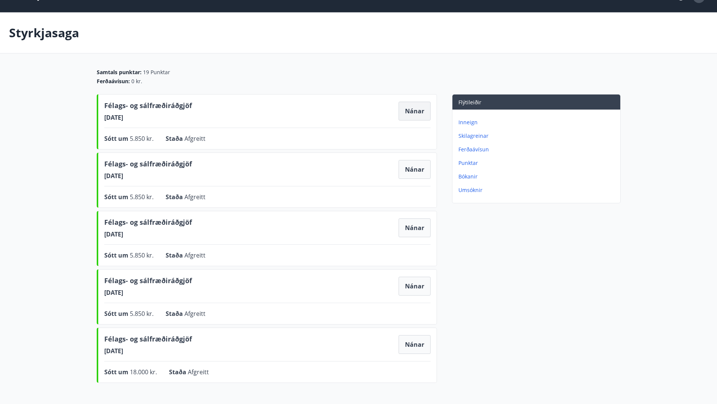
click at [413, 109] on button "Nánar" at bounding box center [415, 111] width 32 height 19
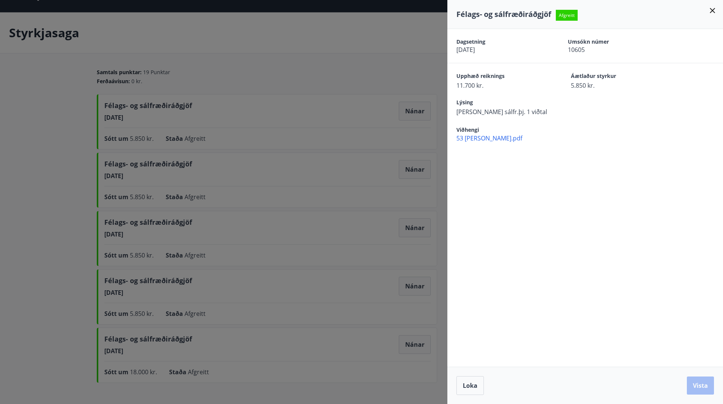
drag, startPoint x: 482, startPoint y: 111, endPoint x: 560, endPoint y: 115, distance: 77.7
click at [559, 115] on div "Lýsing Marzia Menotti sálfr.þj. 1 viðtal" at bounding box center [589, 107] width 267 height 17
click at [560, 115] on div "Lýsing Marzia Menotti sálfr.þj. 1 viðtal" at bounding box center [589, 107] width 267 height 17
drag, startPoint x: 451, startPoint y: 110, endPoint x: 577, endPoint y: 116, distance: 125.9
click at [577, 116] on div "Dagsetning 27.04.2025 Umsókn númer 10605 Upphæð reiknings 11.700 kr. Áætlaður s…" at bounding box center [585, 85] width 276 height 113
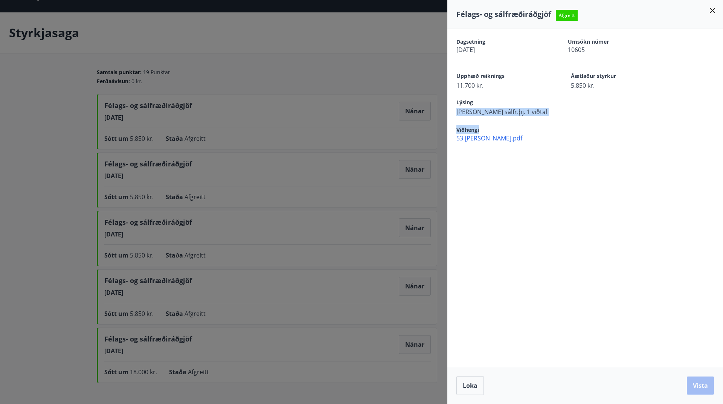
click at [577, 116] on div "Viðhengi 53 AGAZZI.pdf" at bounding box center [585, 129] width 276 height 26
drag, startPoint x: 569, startPoint y: 132, endPoint x: 456, endPoint y: 73, distance: 127.5
click at [456, 73] on div "Dagsetning 27.04.2025 Umsókn númer 10605 Upphæð reiknings 11.700 kr. Áætlaður s…" at bounding box center [585, 85] width 276 height 113
click at [456, 73] on div "Upphæð reiknings 11.700 kr. Áætlaður styrkur 5.850 kr." at bounding box center [585, 76] width 276 height 26
drag, startPoint x: 456, startPoint y: 73, endPoint x: 557, endPoint y: 153, distance: 129.5
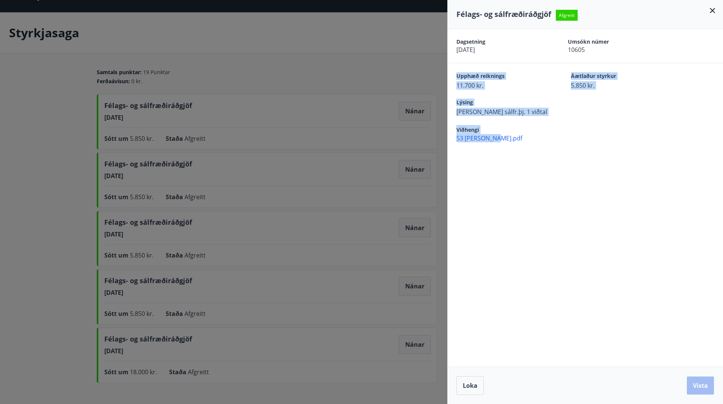
click at [557, 151] on div "Dagsetning 27.04.2025 Umsókn númer 10605 Upphæð reiknings 11.700 kr. Áætlaður s…" at bounding box center [585, 198] width 276 height 338
click at [557, 153] on div "Dagsetning 27.04.2025 Umsókn númer 10605 Upphæð reiknings 11.700 kr. Áætlaður s…" at bounding box center [585, 198] width 276 height 338
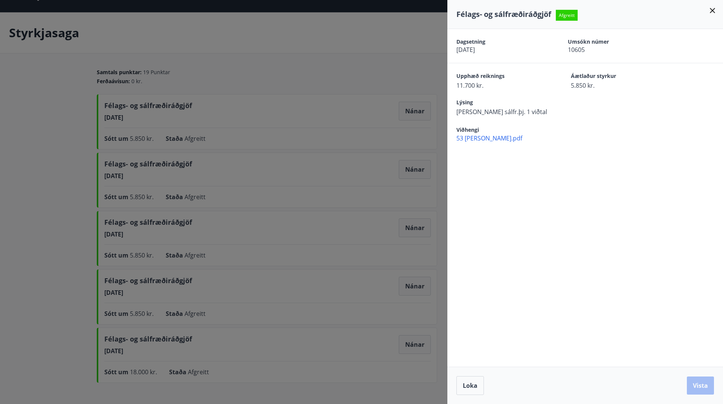
click at [713, 10] on icon at bounding box center [712, 10] width 5 height 5
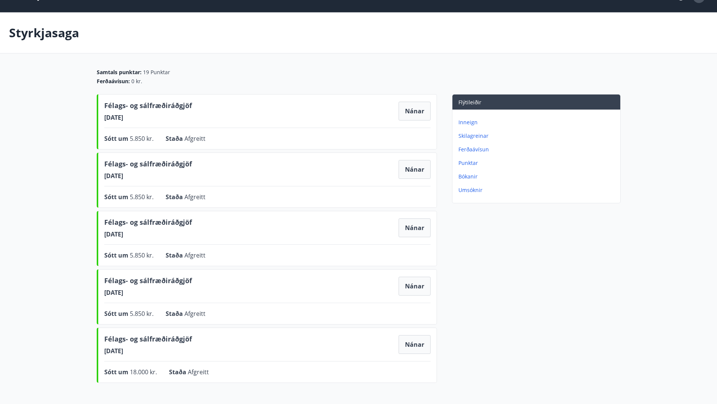
click at [397, 64] on main "Styrkjasaga Samtals punktar : 19 Punktar Ferðaávísun : 0 kr. Félags- og sálfræð…" at bounding box center [358, 199] width 717 height 374
